Goal: Information Seeking & Learning: Learn about a topic

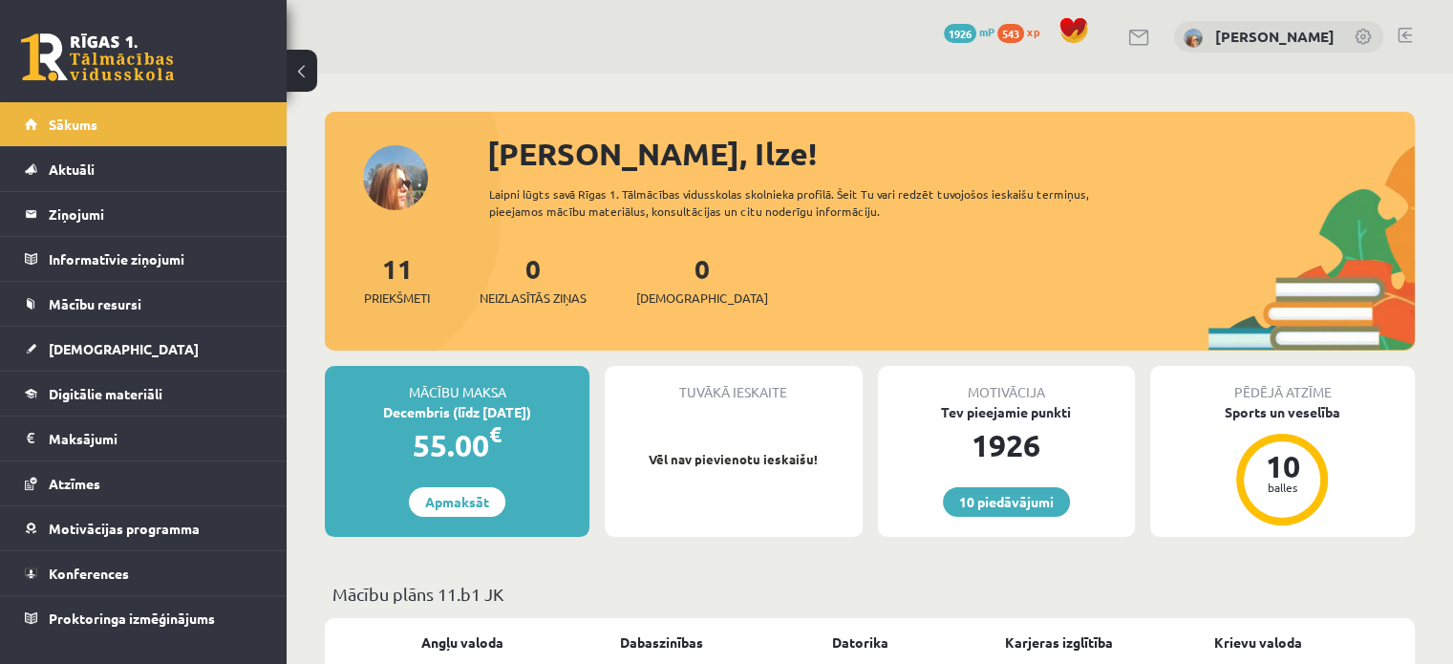
click at [168, 131] on link "Sākums" at bounding box center [144, 124] width 238 height 44
click at [108, 401] on link "Digitālie materiāli" at bounding box center [144, 394] width 238 height 44
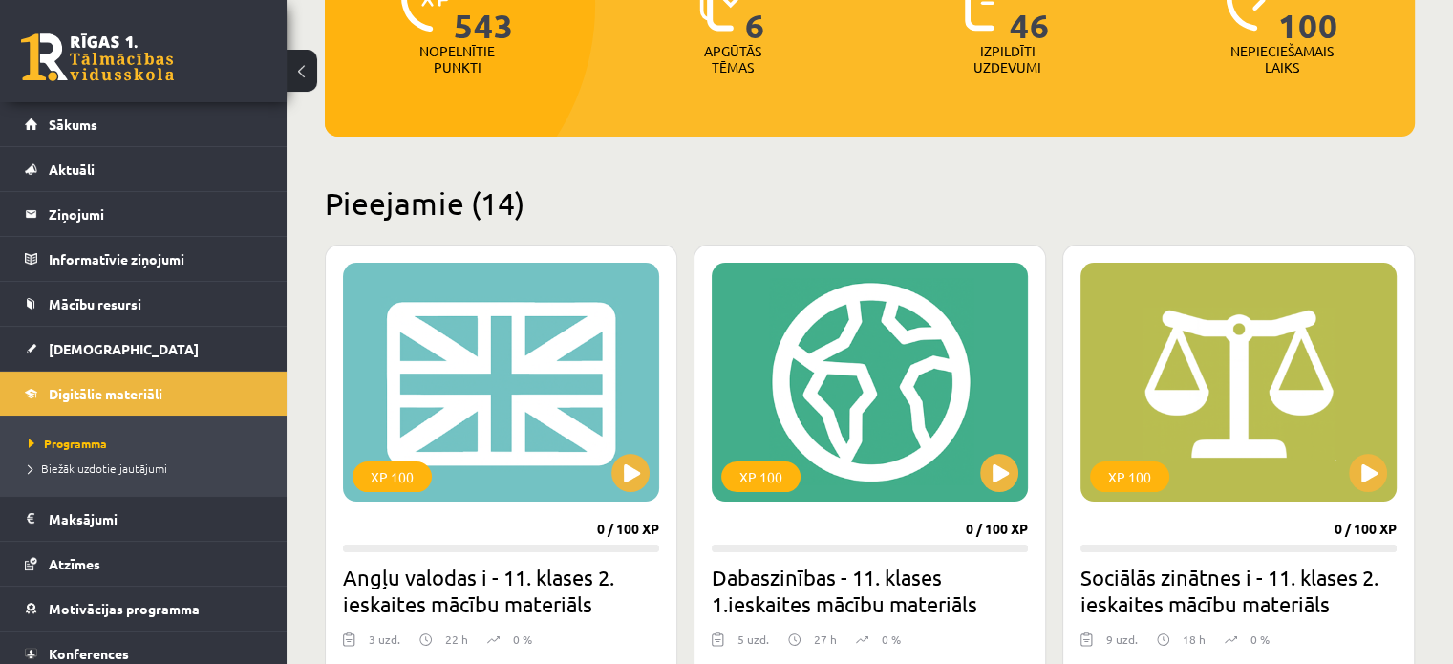
scroll to position [382, 0]
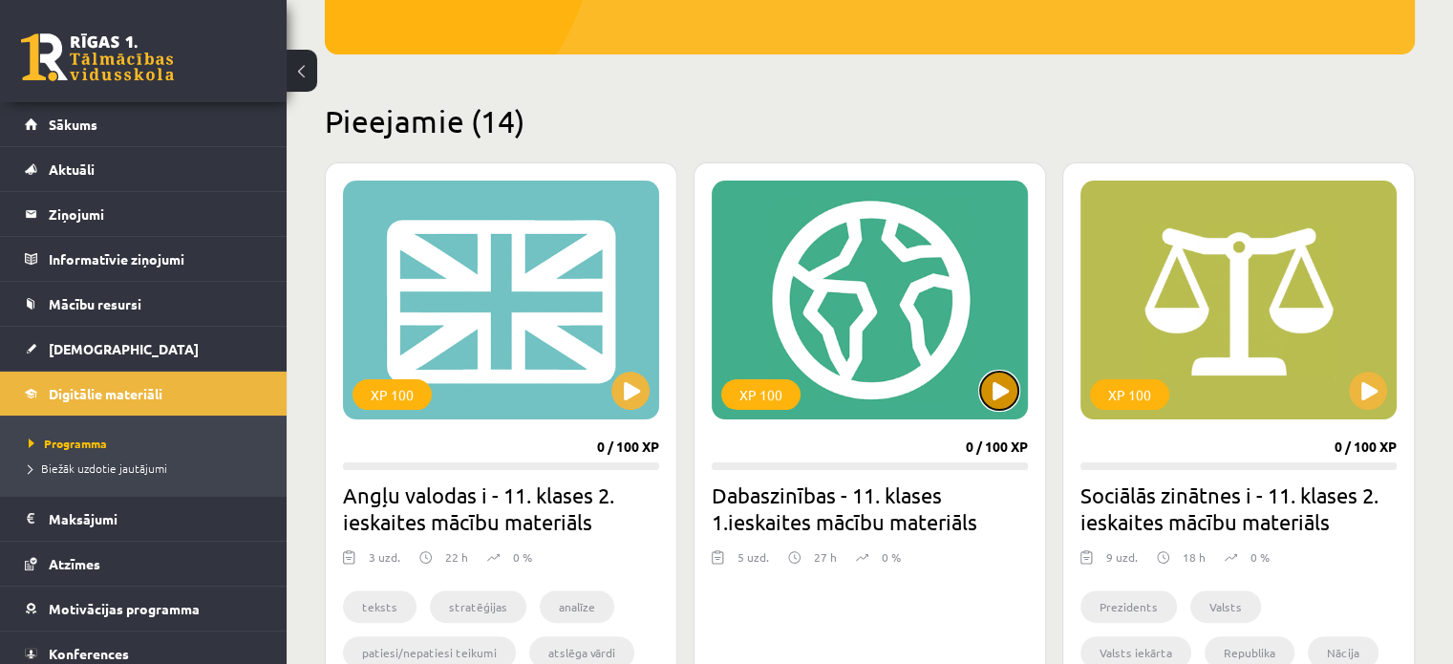
click at [1004, 385] on button at bounding box center [999, 391] width 38 height 38
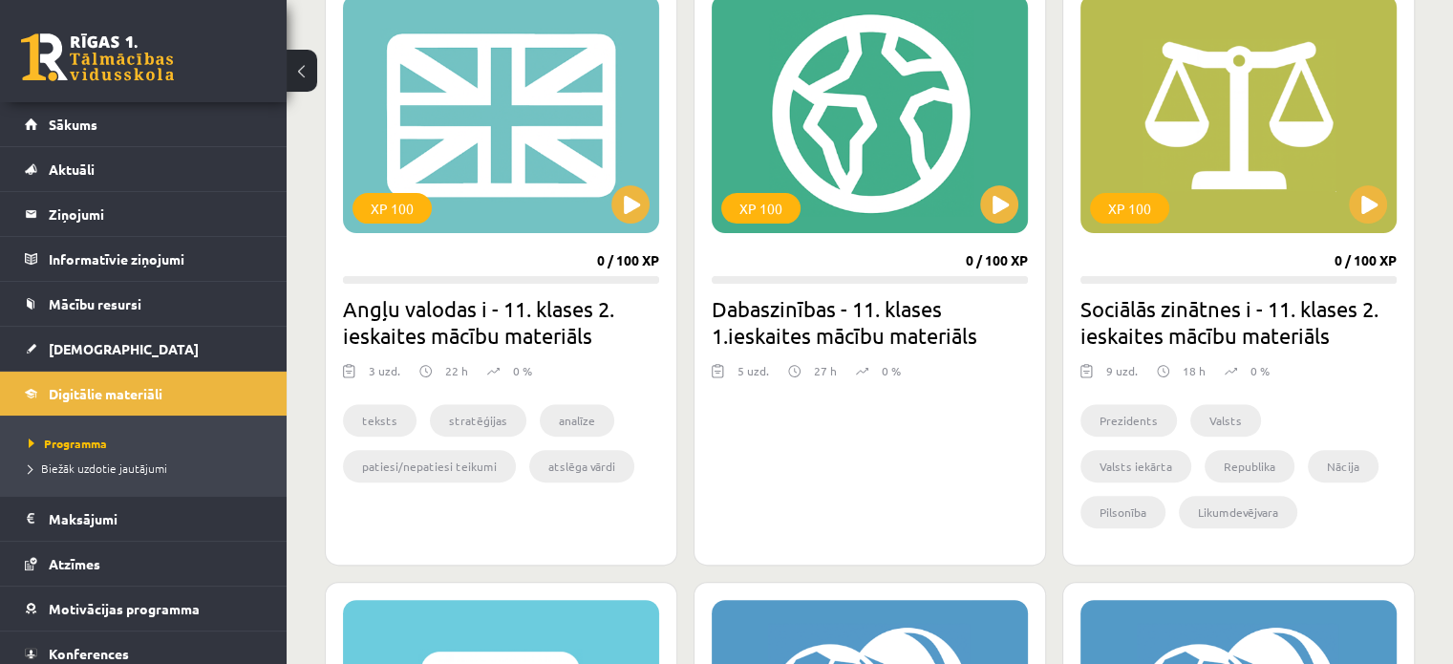
scroll to position [573, 0]
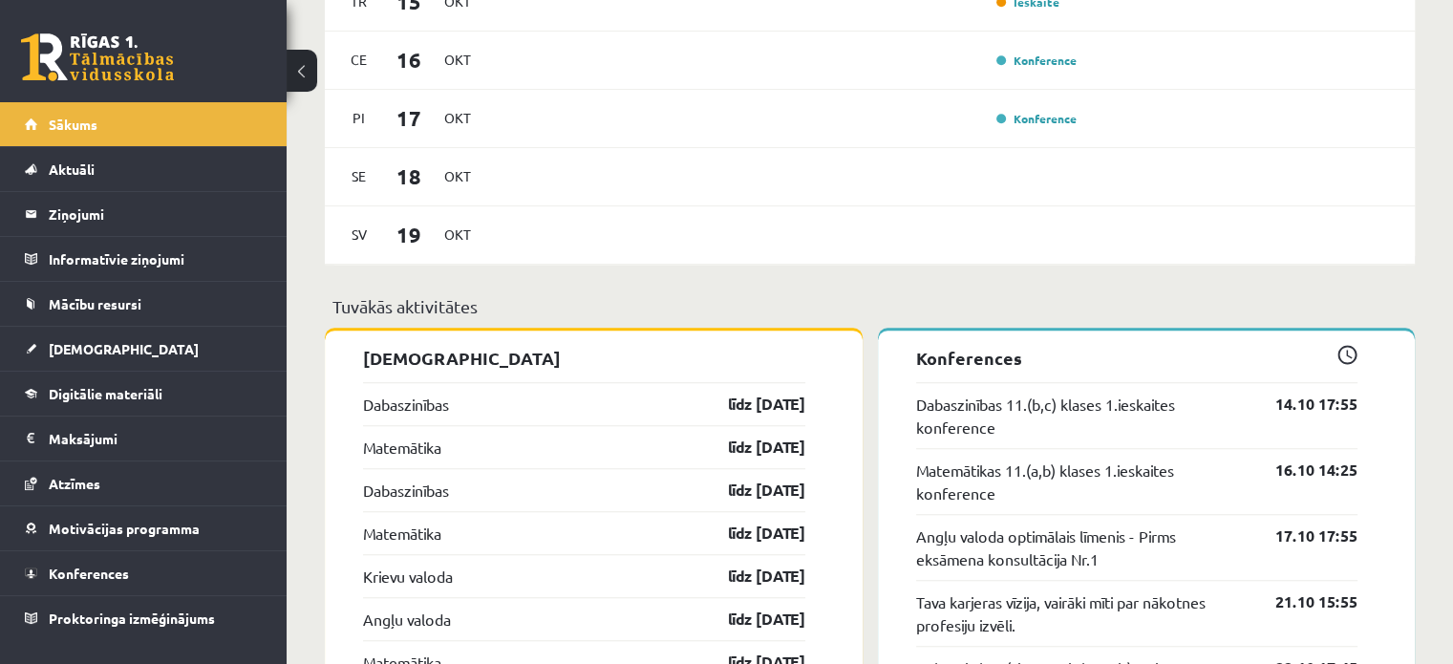
scroll to position [1528, 0]
